Goal: Check status: Check status

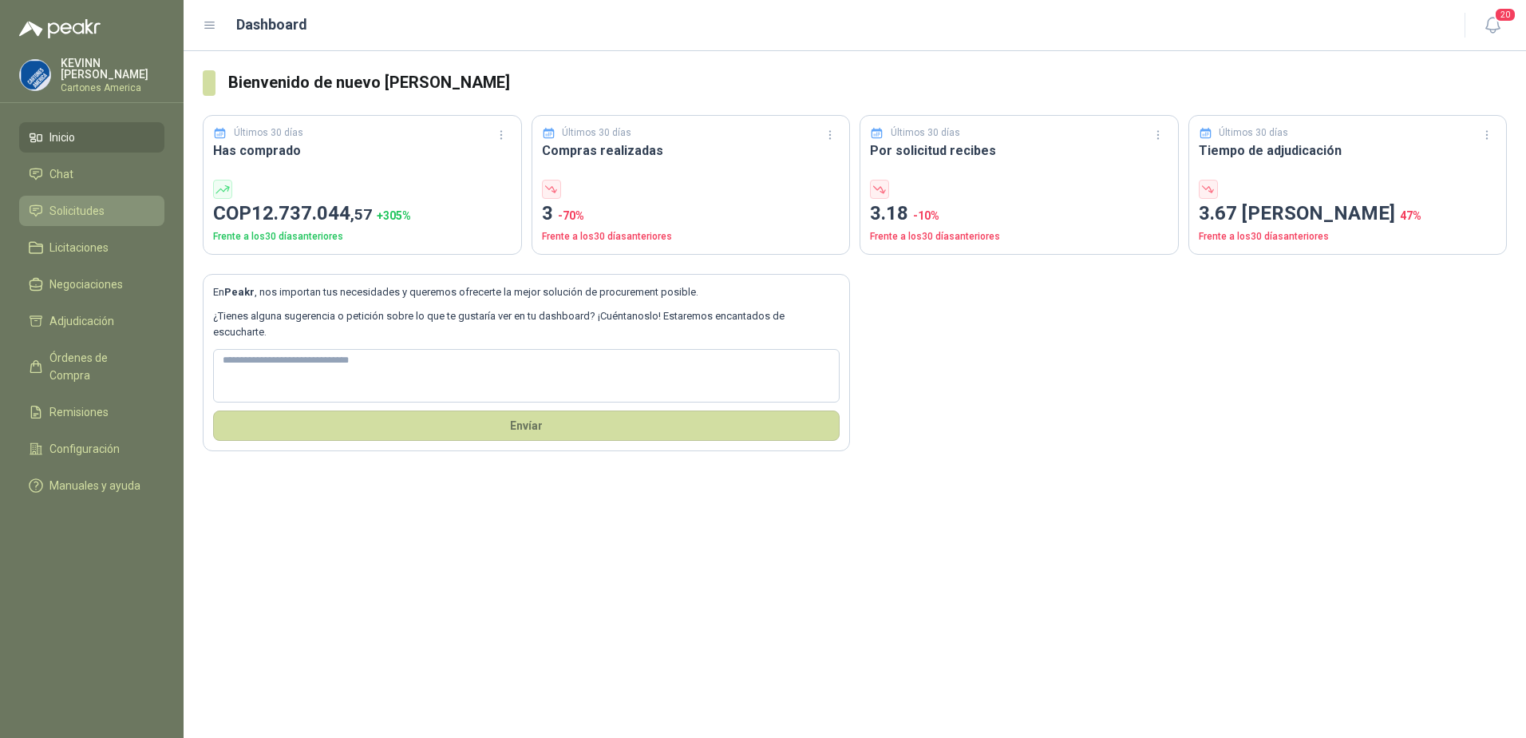
click at [99, 202] on span "Solicitudes" at bounding box center [76, 211] width 55 height 18
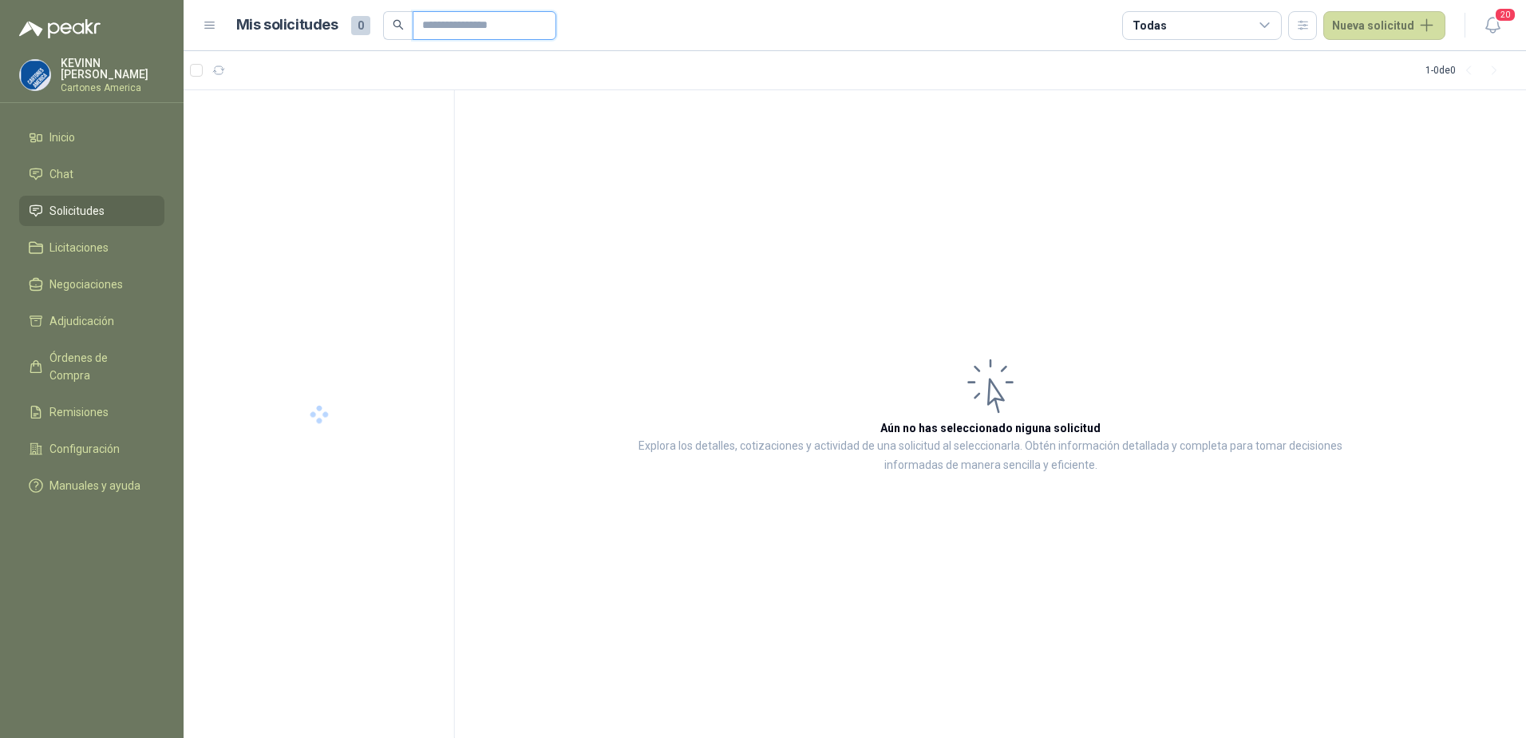
click at [482, 23] on input "text" at bounding box center [478, 25] width 112 height 27
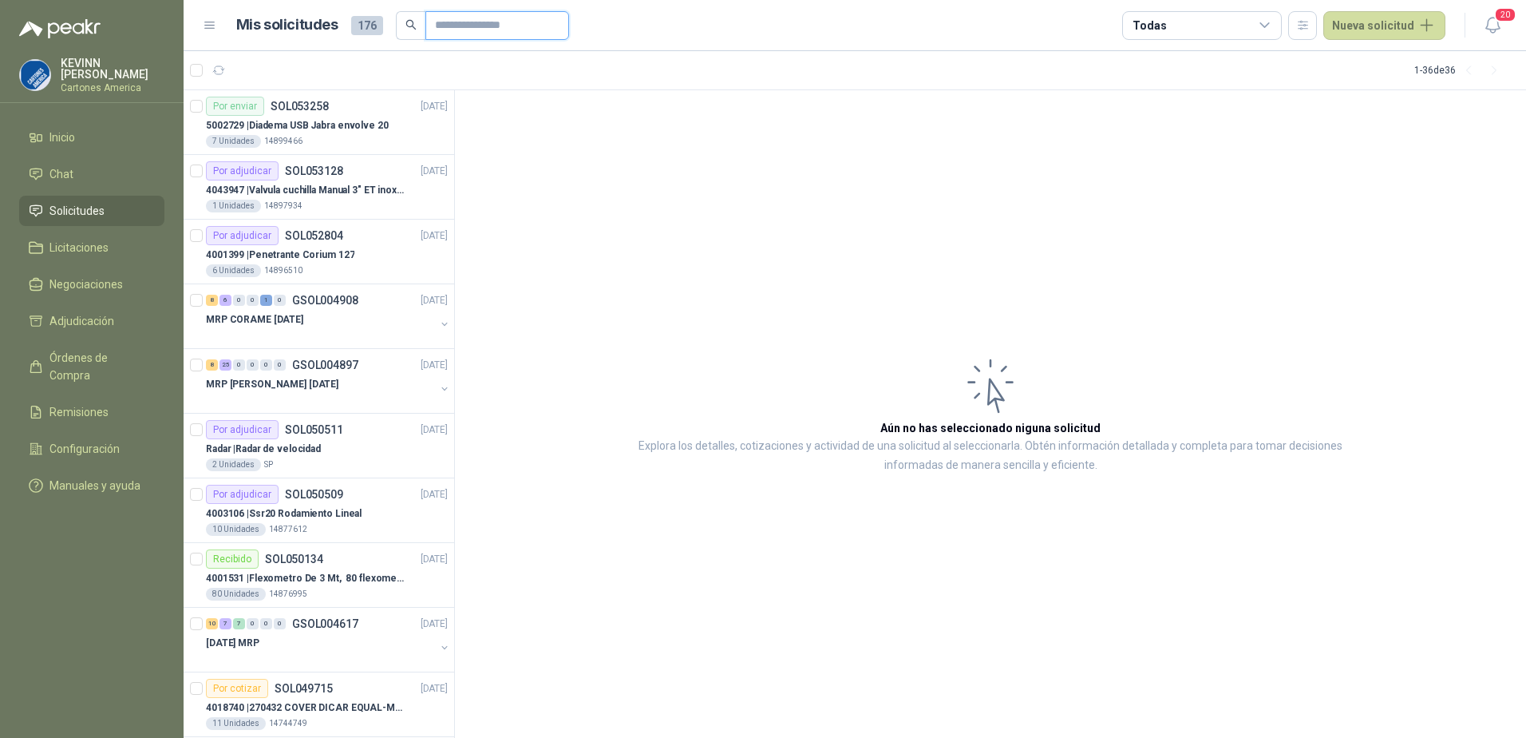
paste input "*******"
type input "*******"
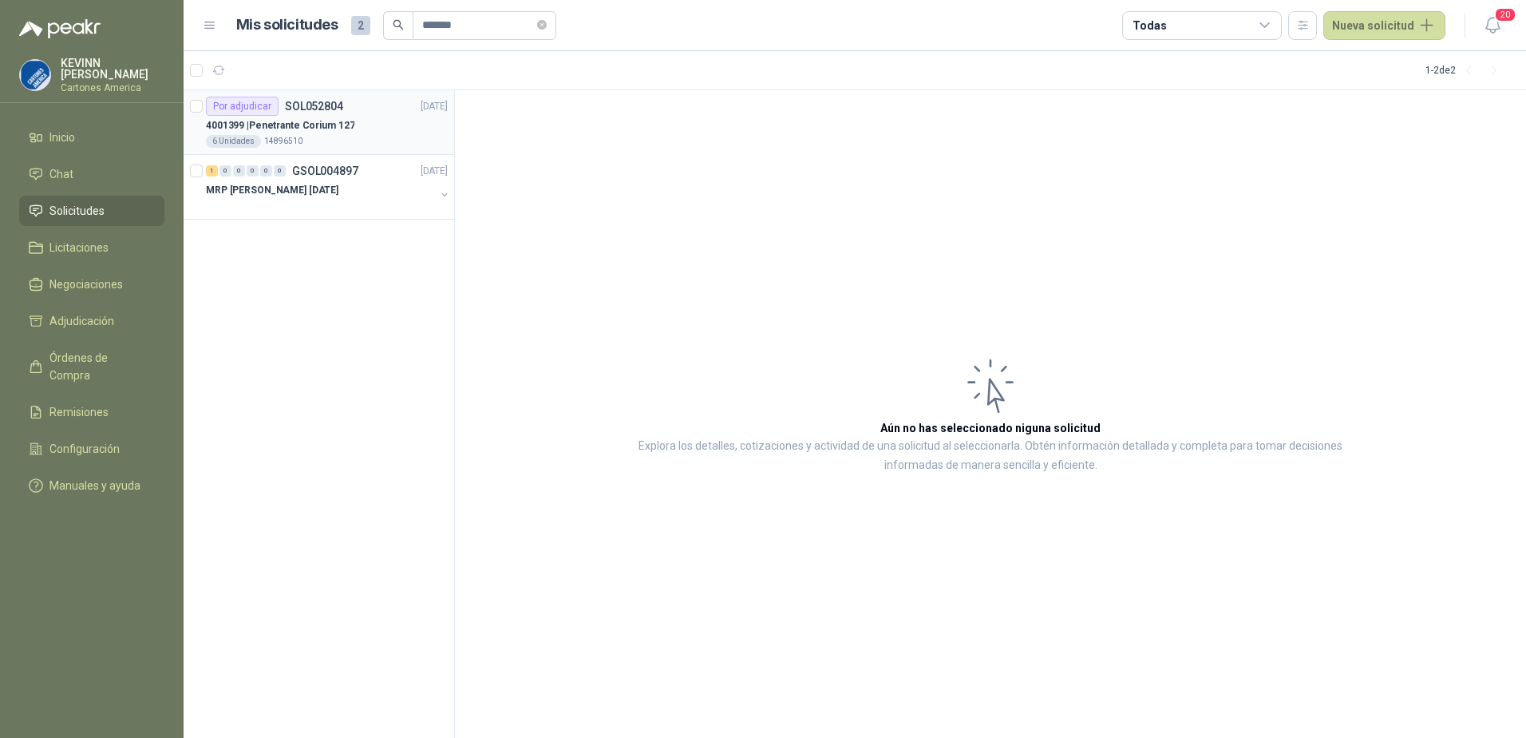
click at [335, 108] on p "SOL052804" at bounding box center [314, 106] width 58 height 11
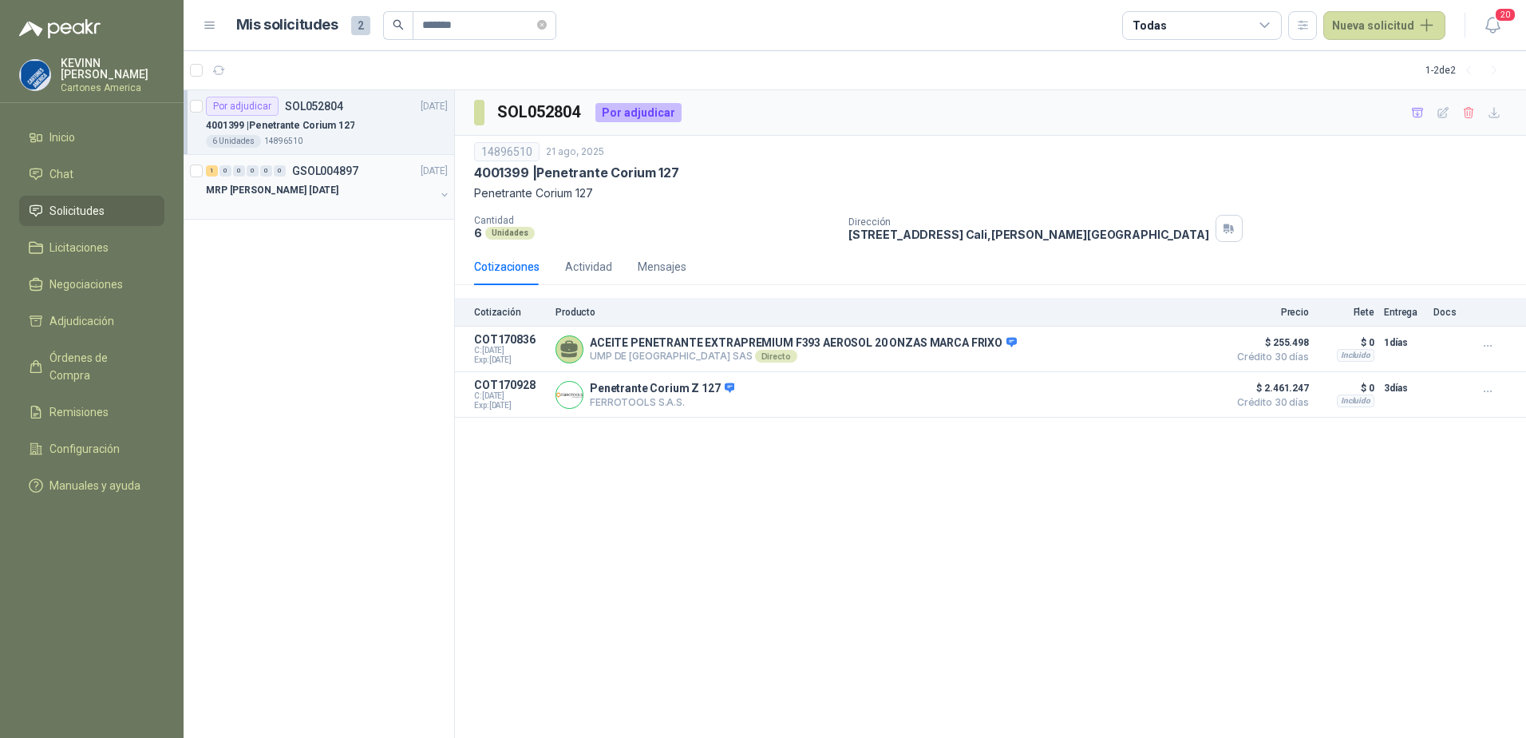
click at [365, 212] on div "1 0 0 0 0 0 GSOL004897 [DATE] MRP MOLINO [DATE]" at bounding box center [319, 187] width 271 height 65
click at [359, 135] on div "6 Unidades 14896510" at bounding box center [327, 141] width 242 height 13
click at [691, 392] on p "Penetrante Corium Z 127" at bounding box center [662, 389] width 144 height 14
click at [325, 203] on div at bounding box center [320, 206] width 229 height 13
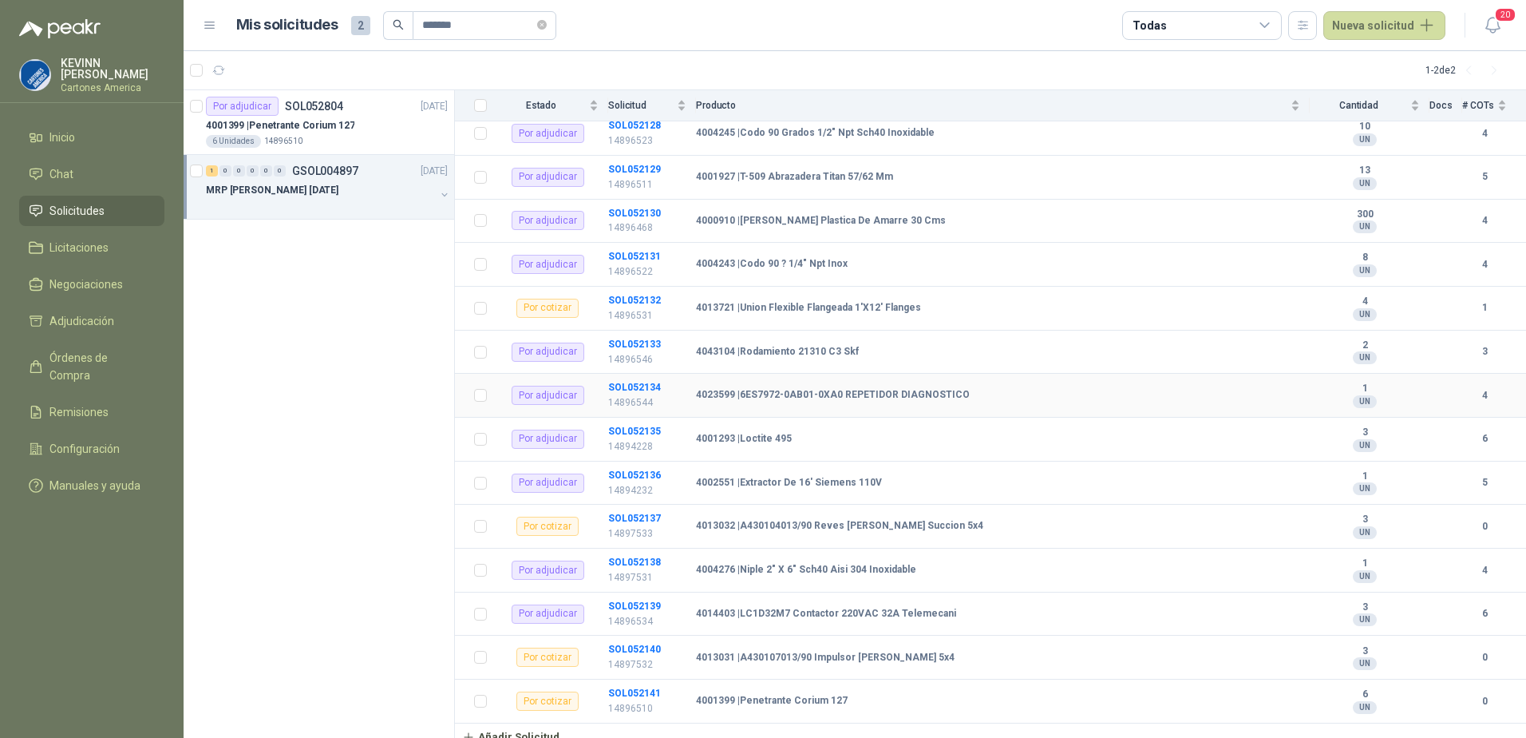
scroll to position [1024, 0]
click at [661, 700] on p "14896510" at bounding box center [647, 707] width 78 height 15
click at [766, 694] on b "4001399 | Penetrante Corium 127" at bounding box center [772, 700] width 152 height 13
click at [552, 691] on div "Por cotizar" at bounding box center [548, 700] width 62 height 19
click at [318, 130] on p "4001399 | Penetrante Corium 127" at bounding box center [280, 125] width 148 height 15
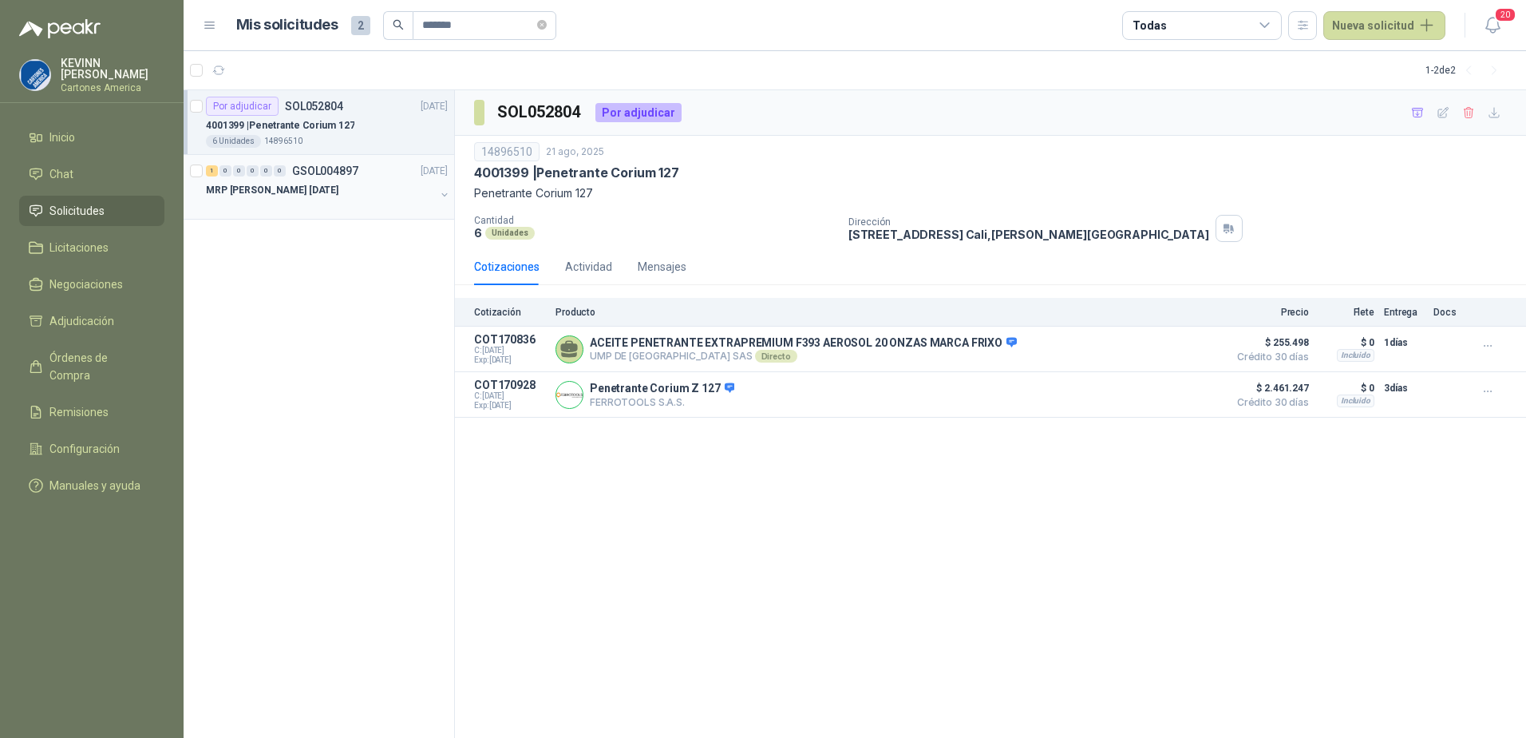
click at [297, 184] on p "MRP [PERSON_NAME] [DATE]" at bounding box center [272, 190] width 133 height 15
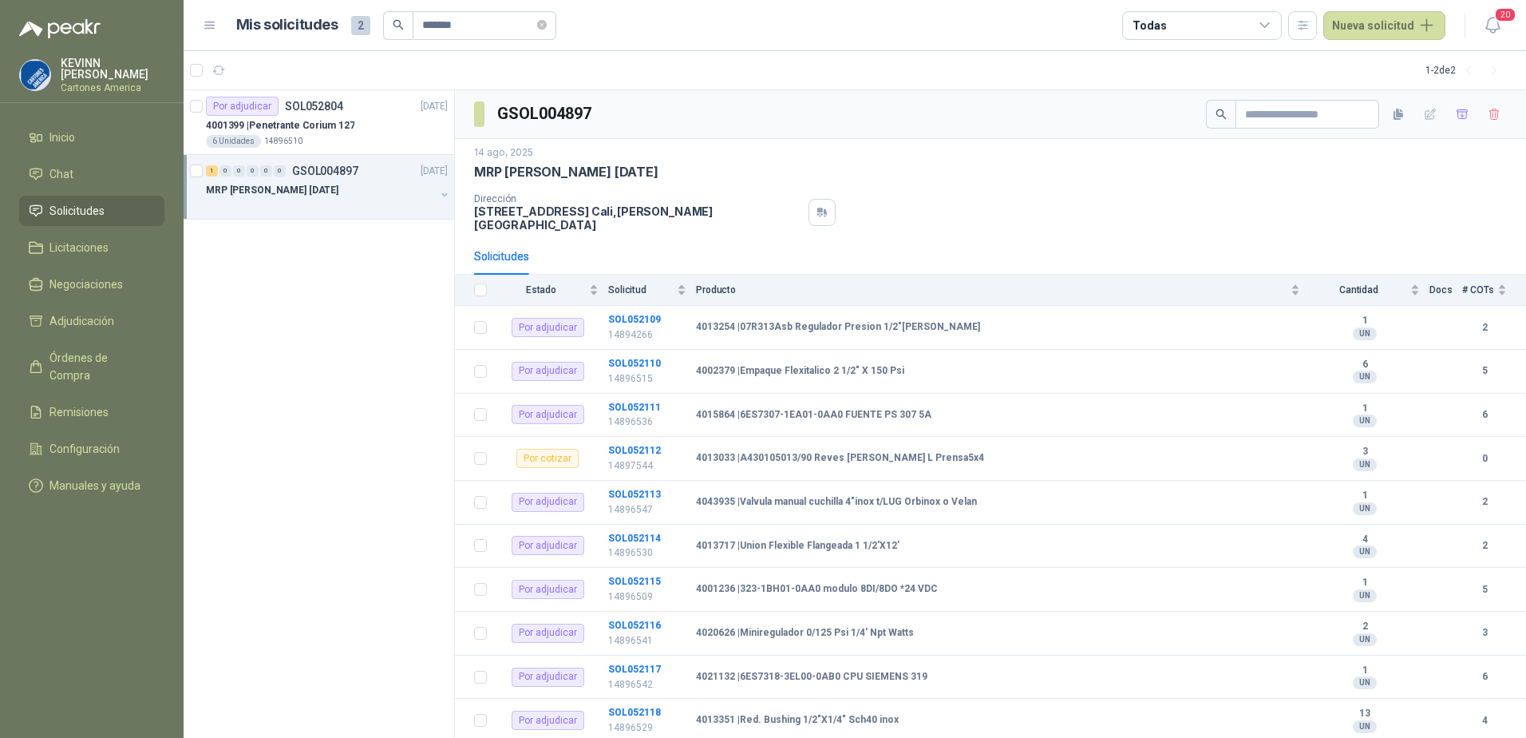
click at [445, 196] on button "button" at bounding box center [444, 194] width 13 height 13
click at [367, 267] on div "6 UN 14896510" at bounding box center [336, 269] width 224 height 13
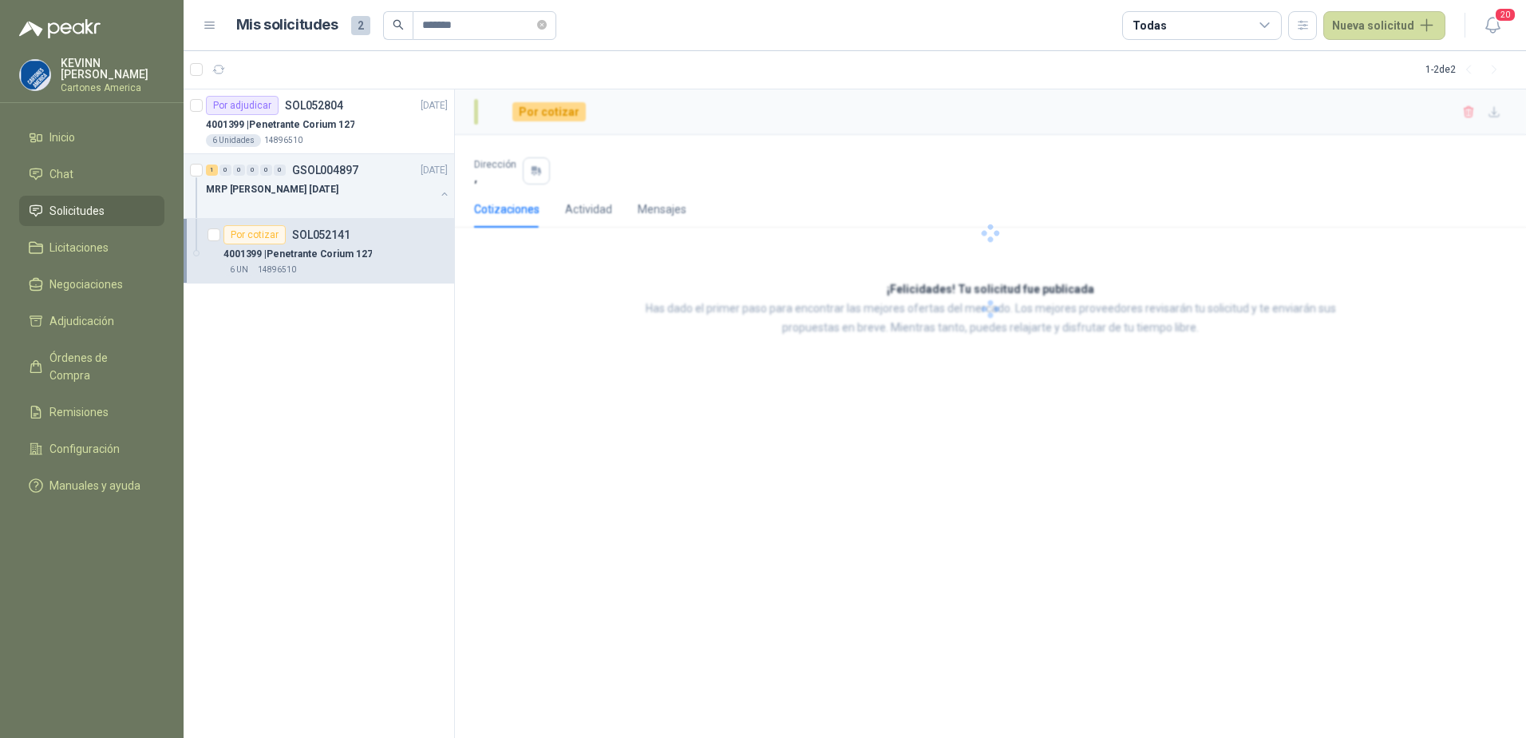
click at [311, 247] on p "4001399 | Penetrante Corium 127" at bounding box center [298, 254] width 148 height 15
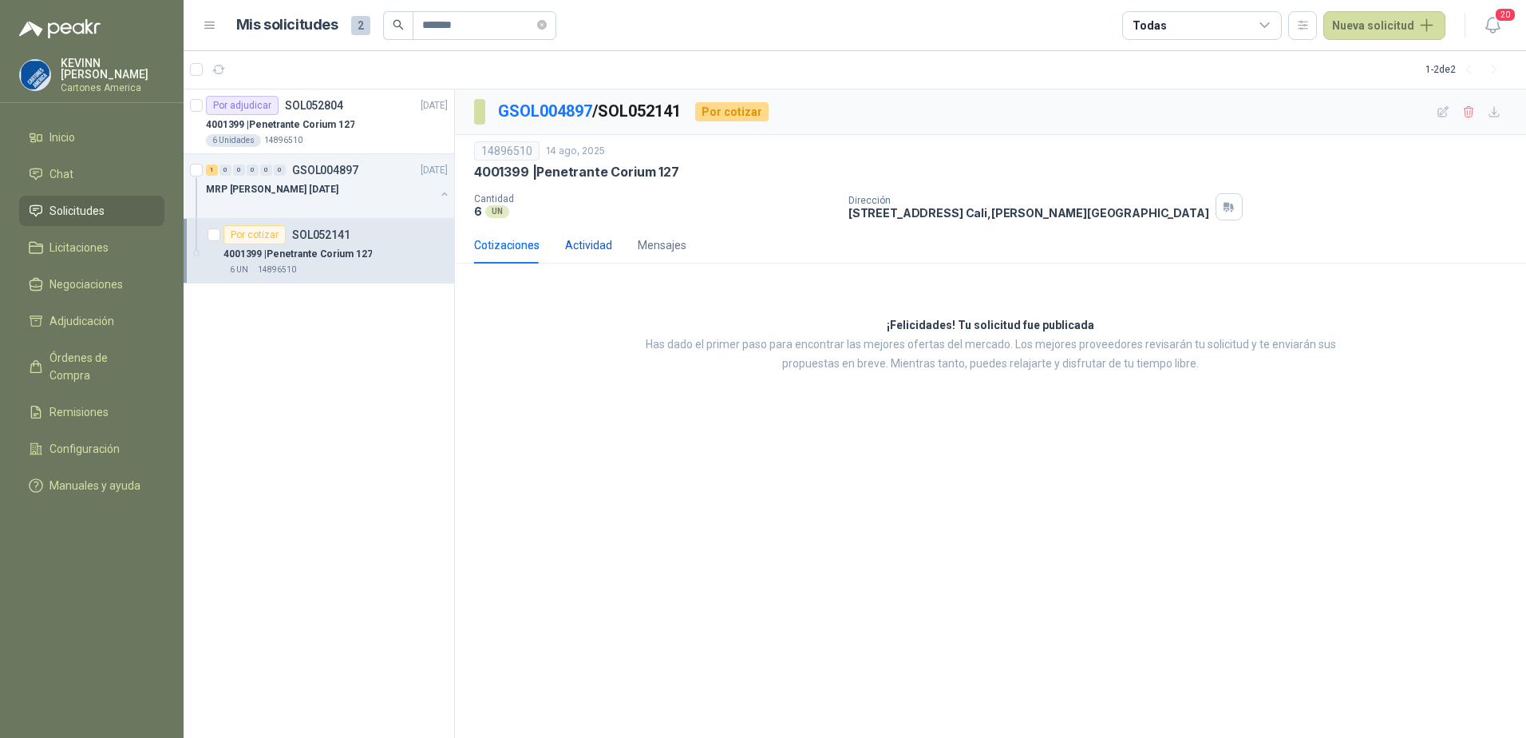
click at [610, 247] on div "Actividad" at bounding box center [588, 245] width 47 height 18
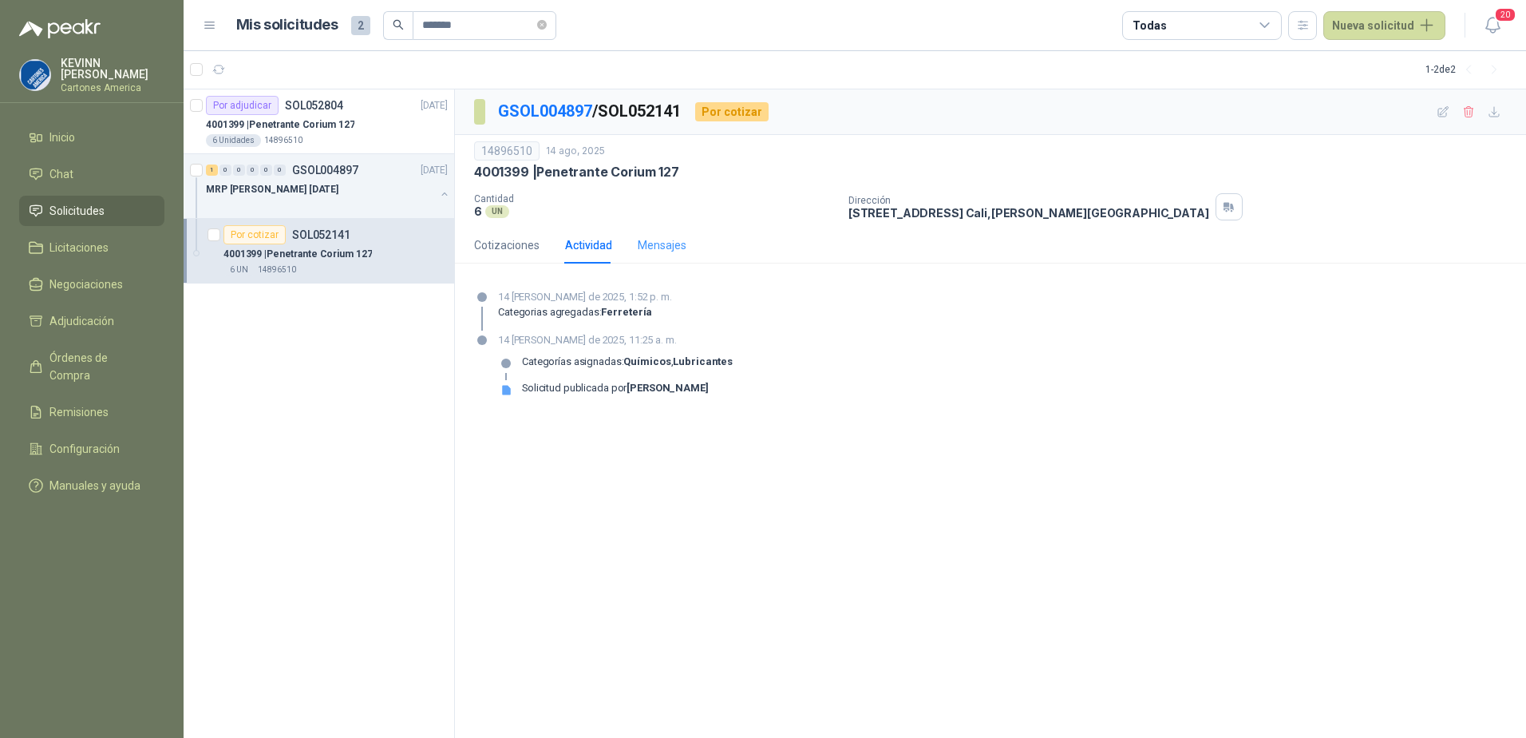
click at [645, 255] on div "Mensajes" at bounding box center [662, 245] width 49 height 37
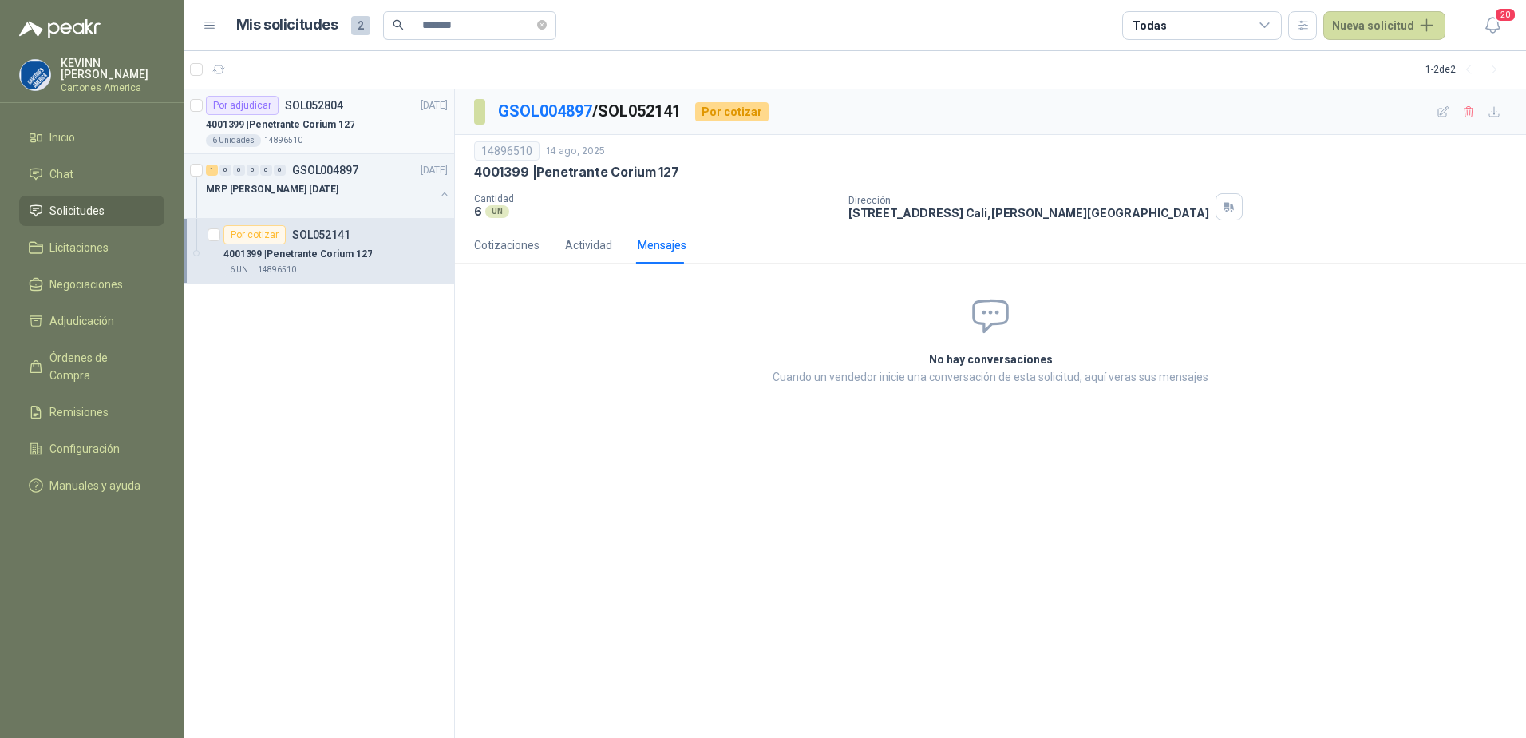
click at [336, 109] on p "SOL052804" at bounding box center [314, 105] width 58 height 11
